Goal: Task Accomplishment & Management: Manage account settings

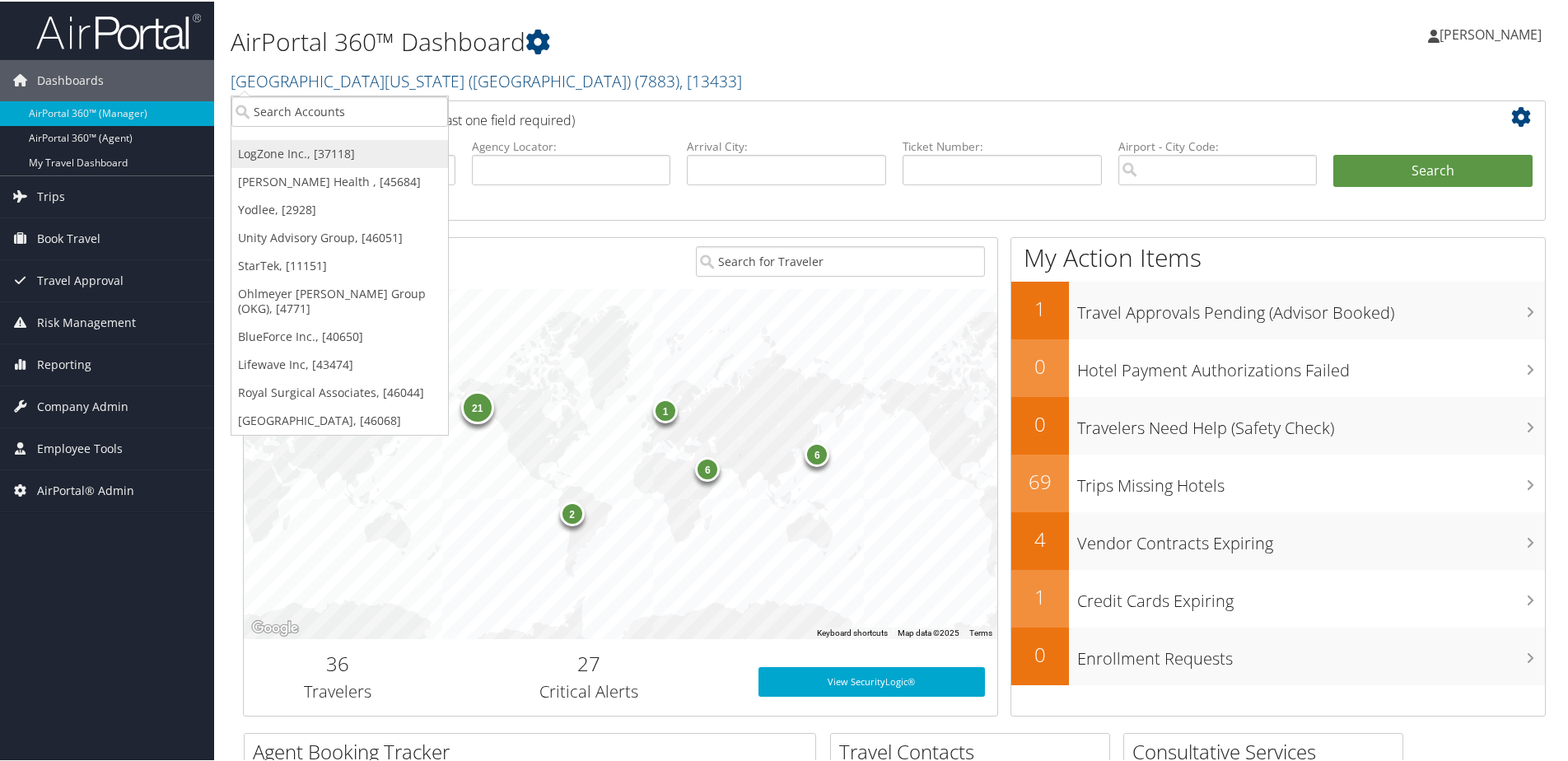
click at [275, 158] on link "LogZone Inc., [37118]" at bounding box center [340, 152] width 217 height 28
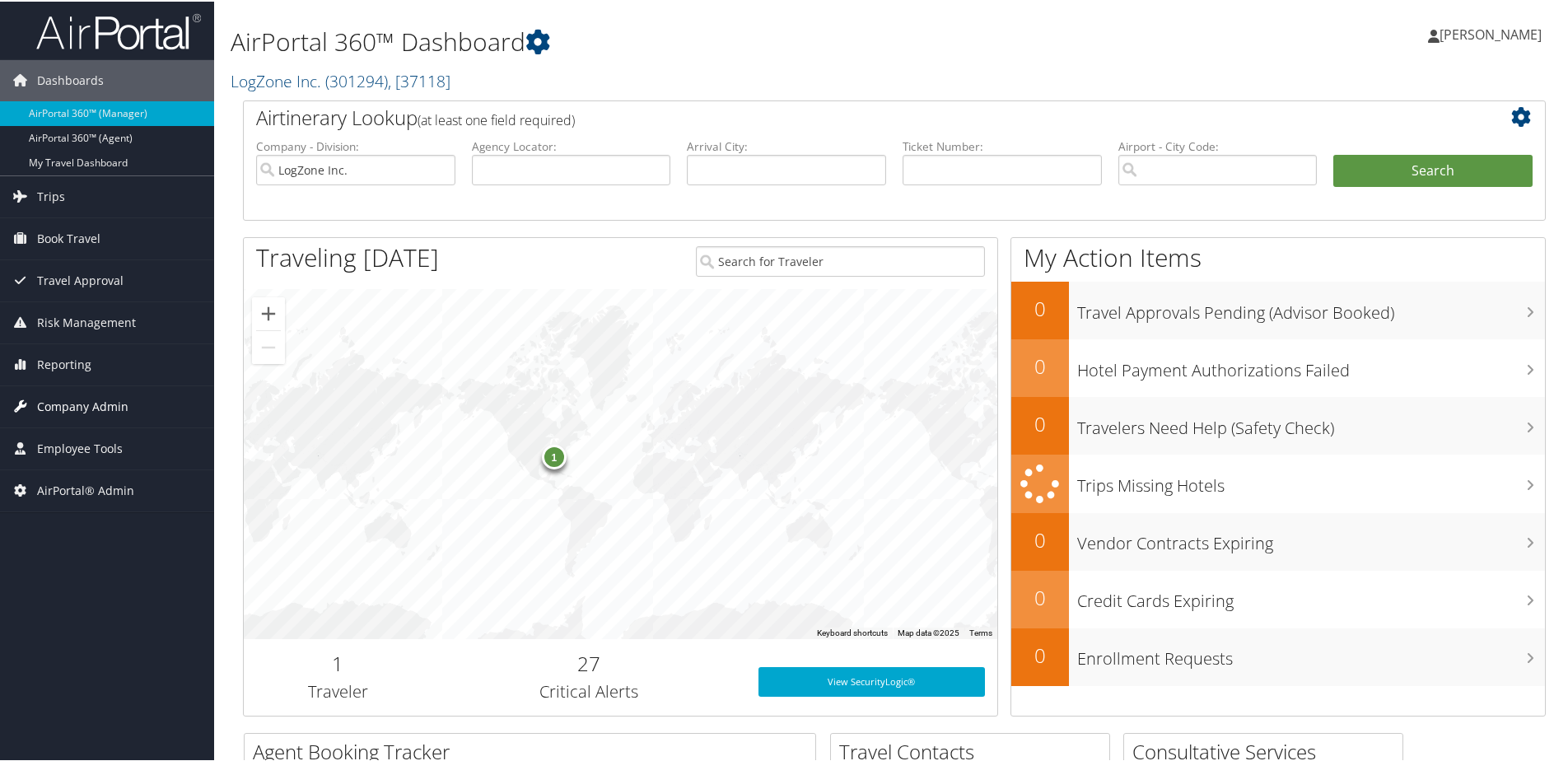
click at [101, 410] on span "Company Admin" at bounding box center [82, 405] width 92 height 41
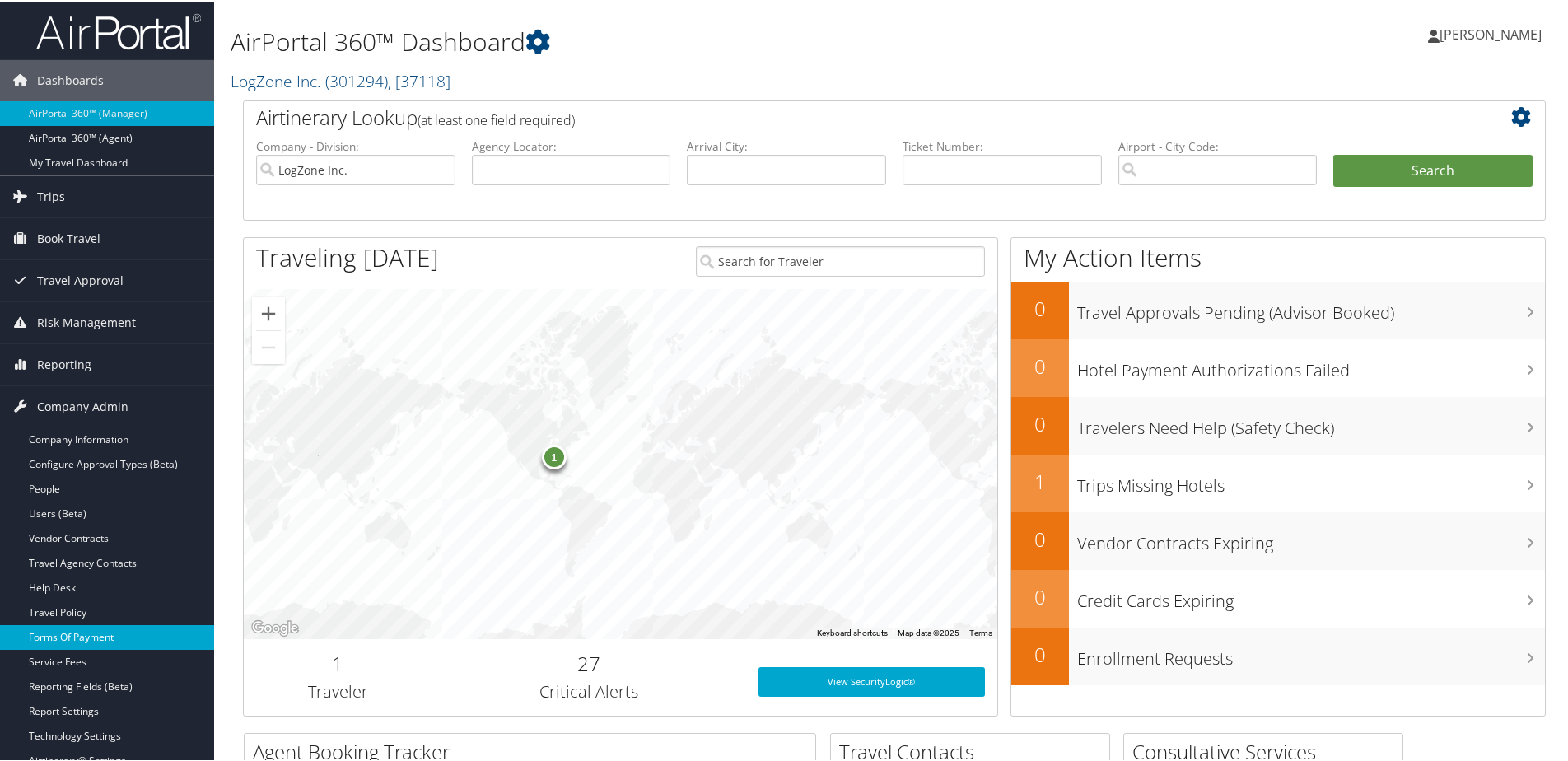
click at [89, 635] on link "Forms Of Payment" at bounding box center [107, 636] width 214 height 25
